Goal: Information Seeking & Learning: Learn about a topic

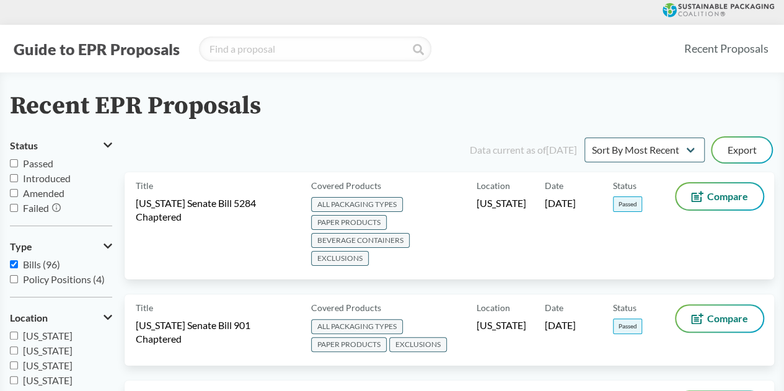
click at [131, 58] on button "Guide to EPR Proposals" at bounding box center [96, 49] width 173 height 20
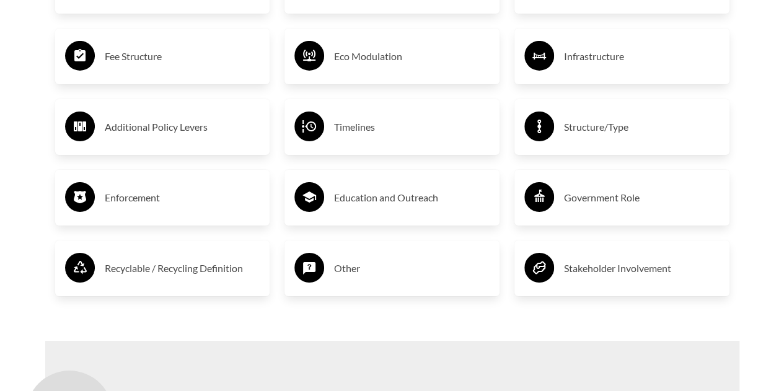
scroll to position [2105, 0]
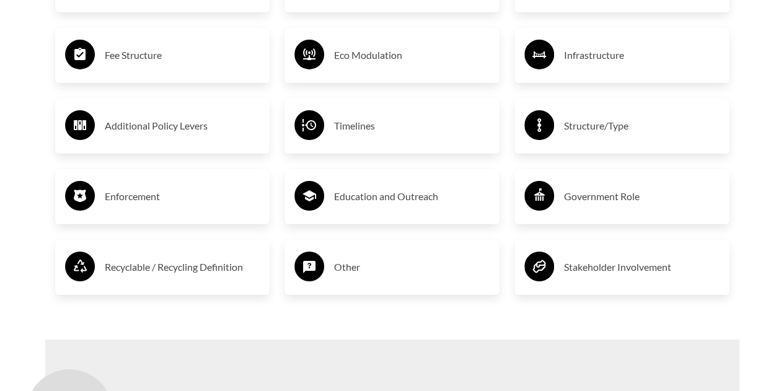
click at [347, 136] on h3 "Timelines" at bounding box center [412, 126] width 156 height 20
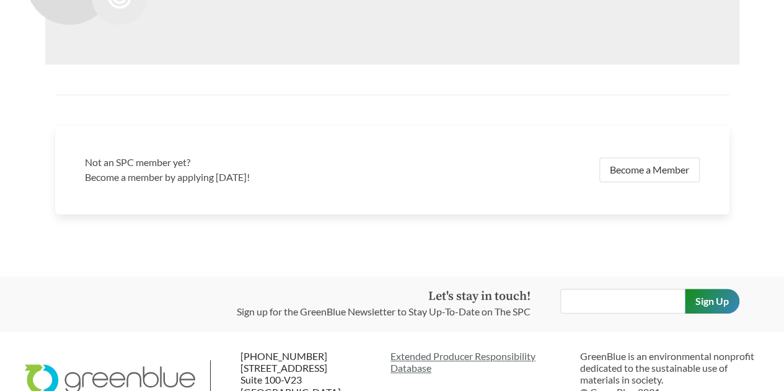
scroll to position [2650, 0]
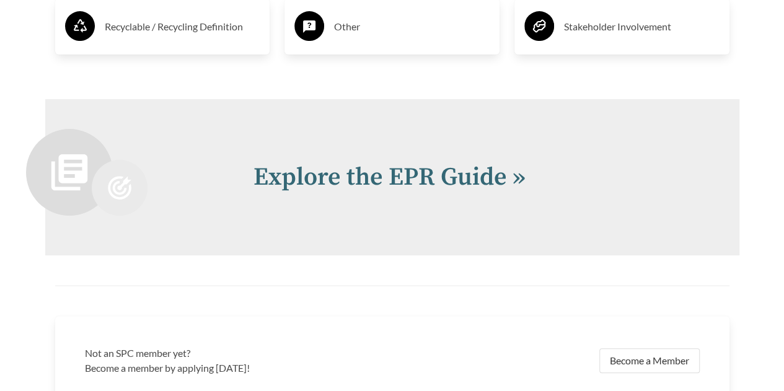
scroll to position [2483, 0]
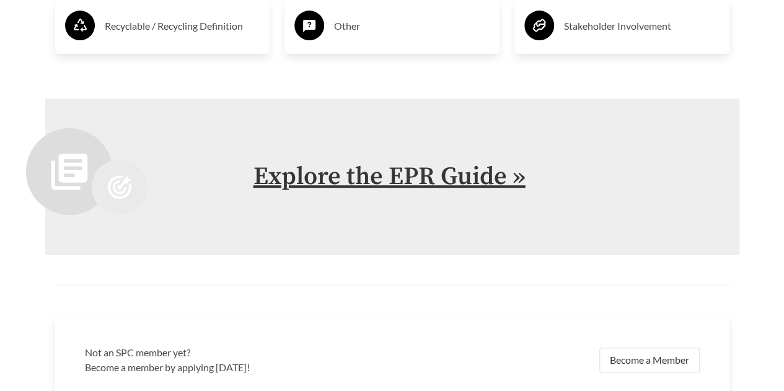
click at [322, 173] on link "Explore the EPR Guide »" at bounding box center [389, 176] width 272 height 31
